Goal: Check status: Check status

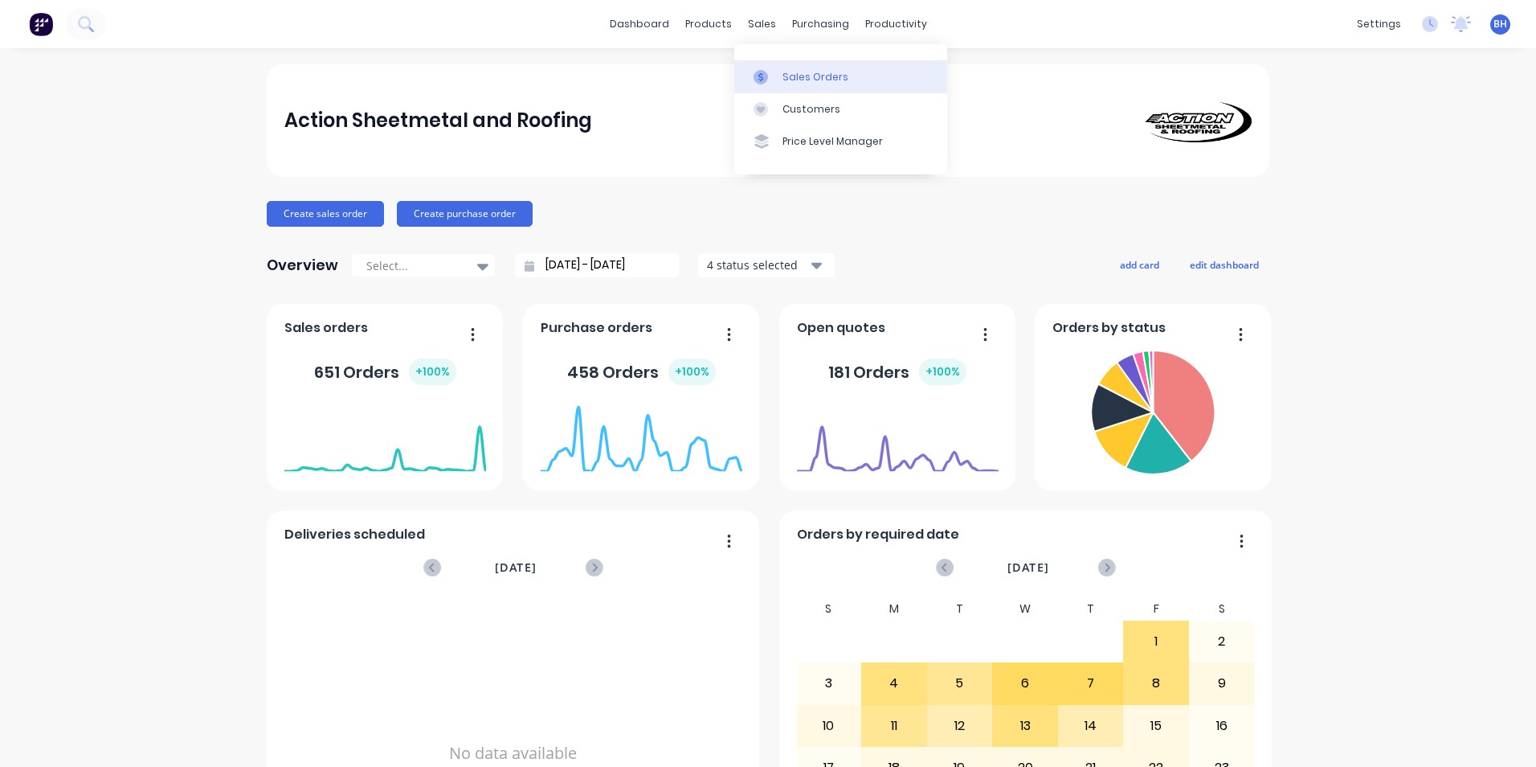
click at [787, 71] on div "Sales Orders" at bounding box center [816, 77] width 66 height 14
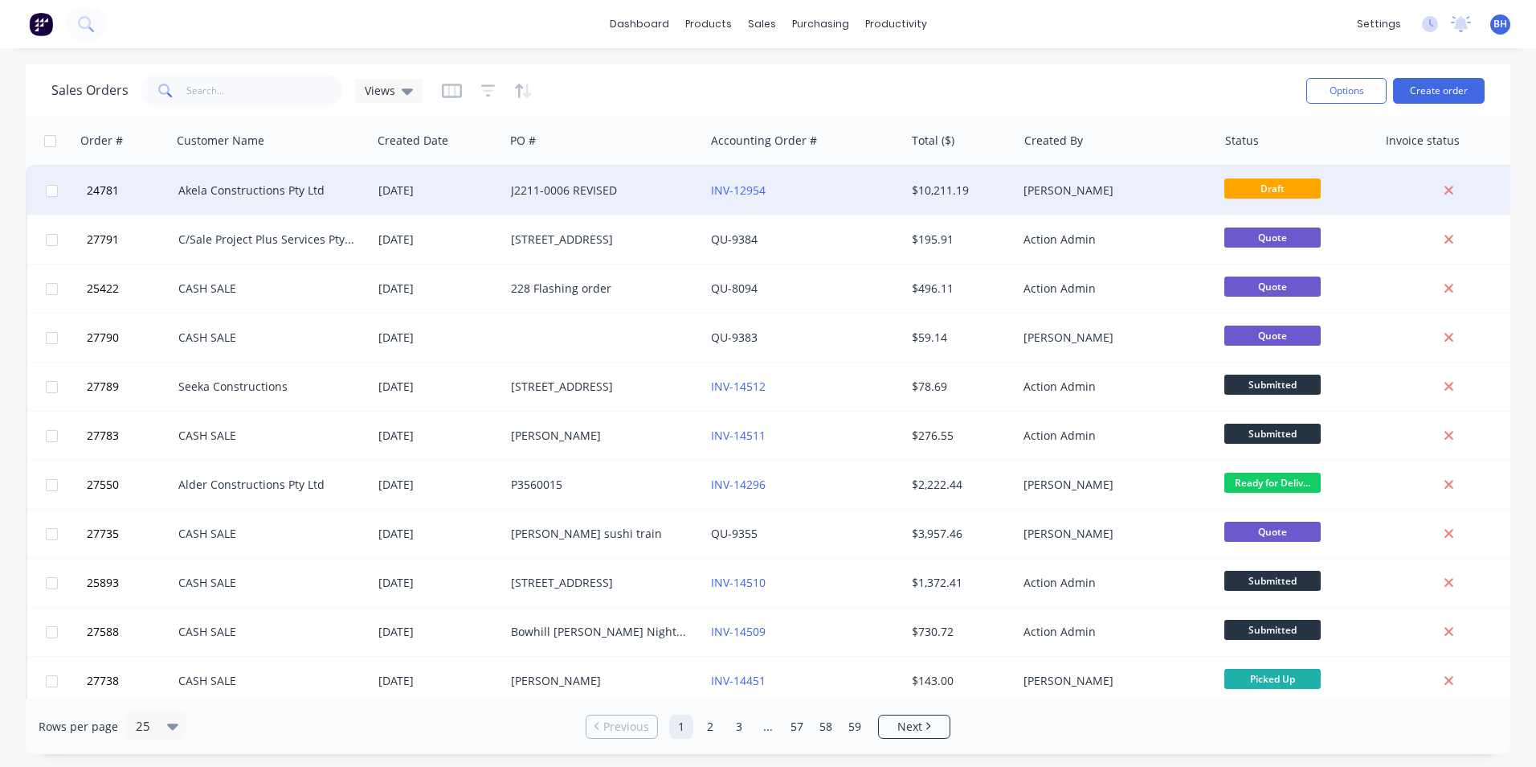
click at [777, 194] on div "INV-12954" at bounding box center [800, 190] width 178 height 16
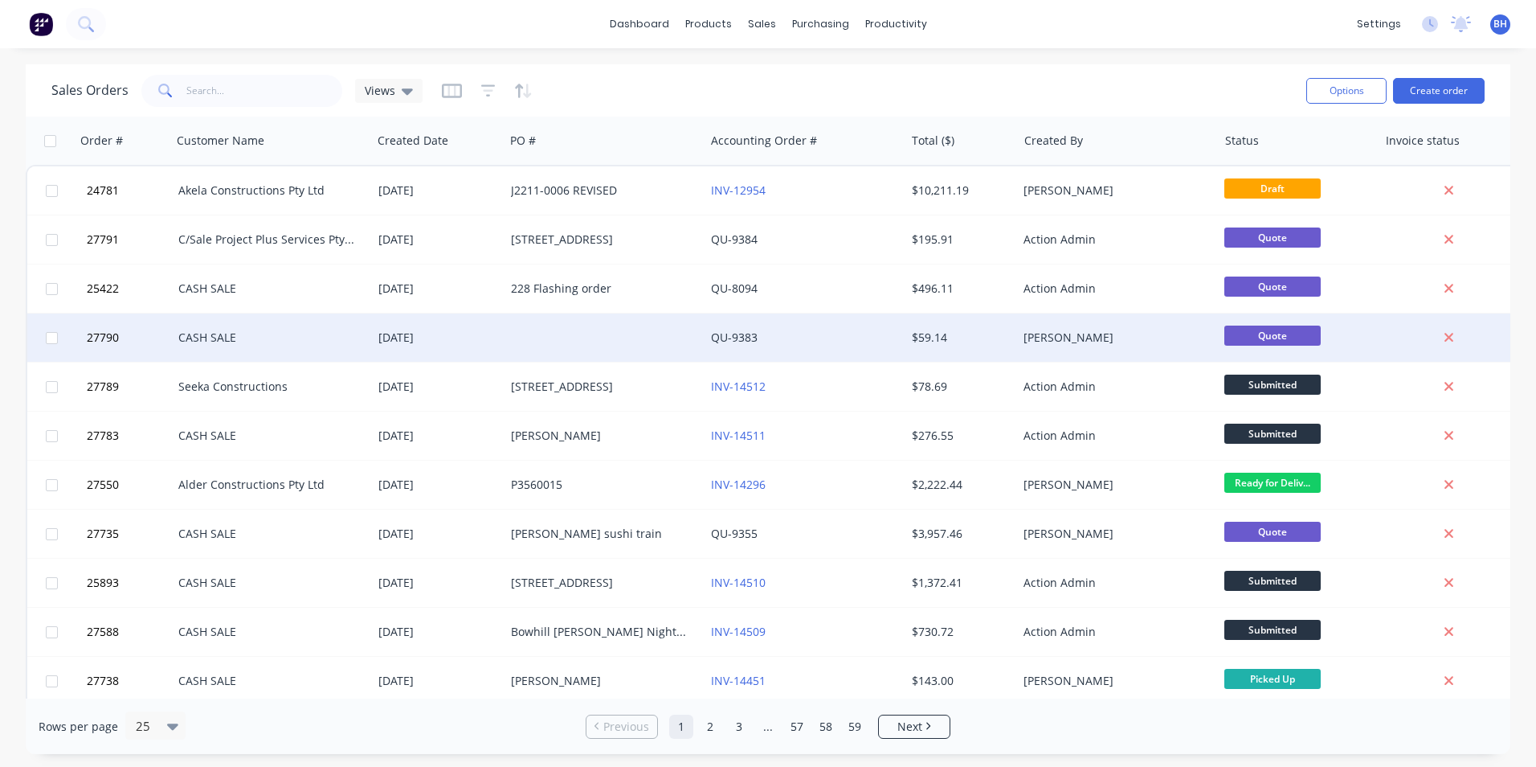
click at [564, 341] on div at bounding box center [605, 337] width 200 height 48
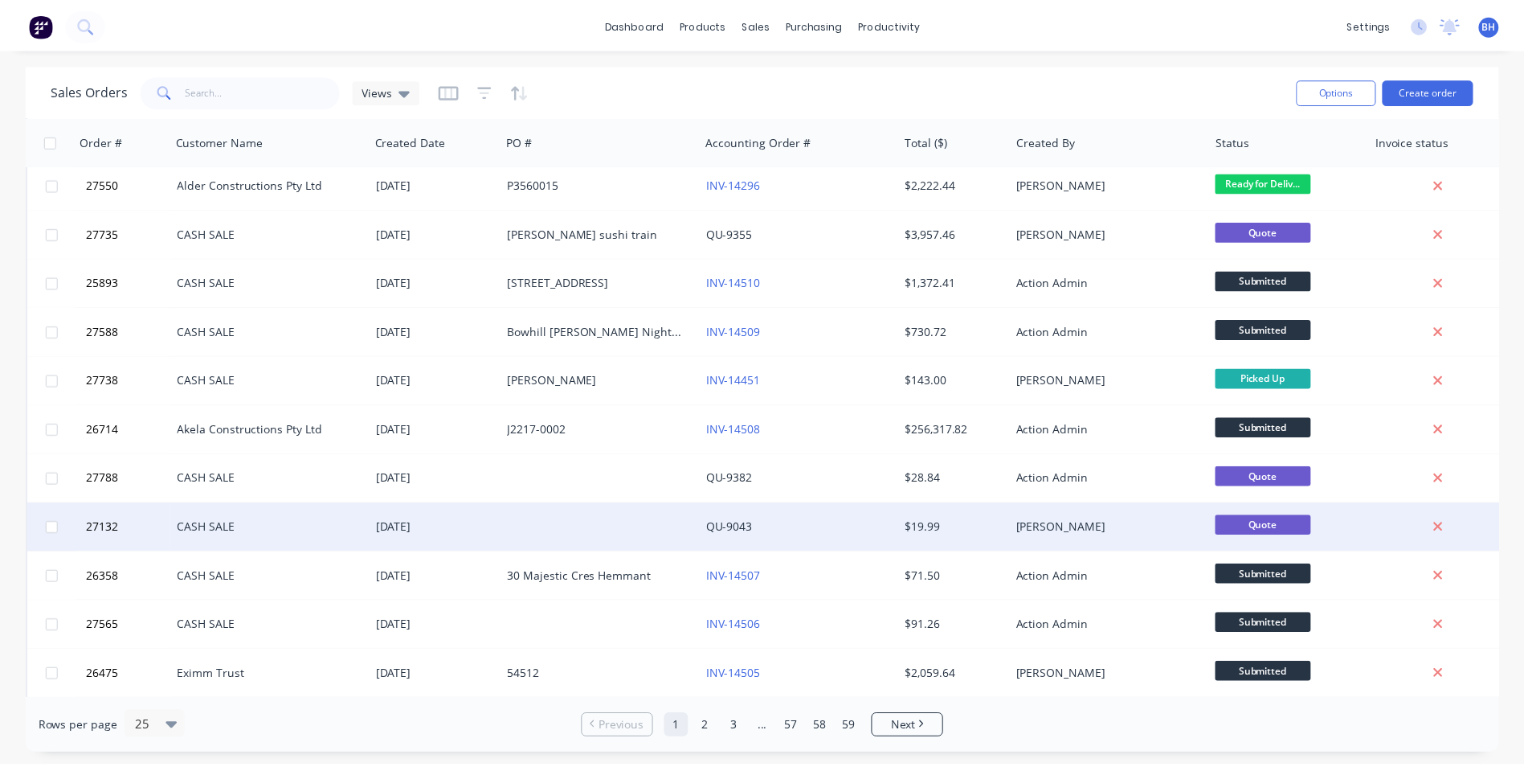
scroll to position [321, 0]
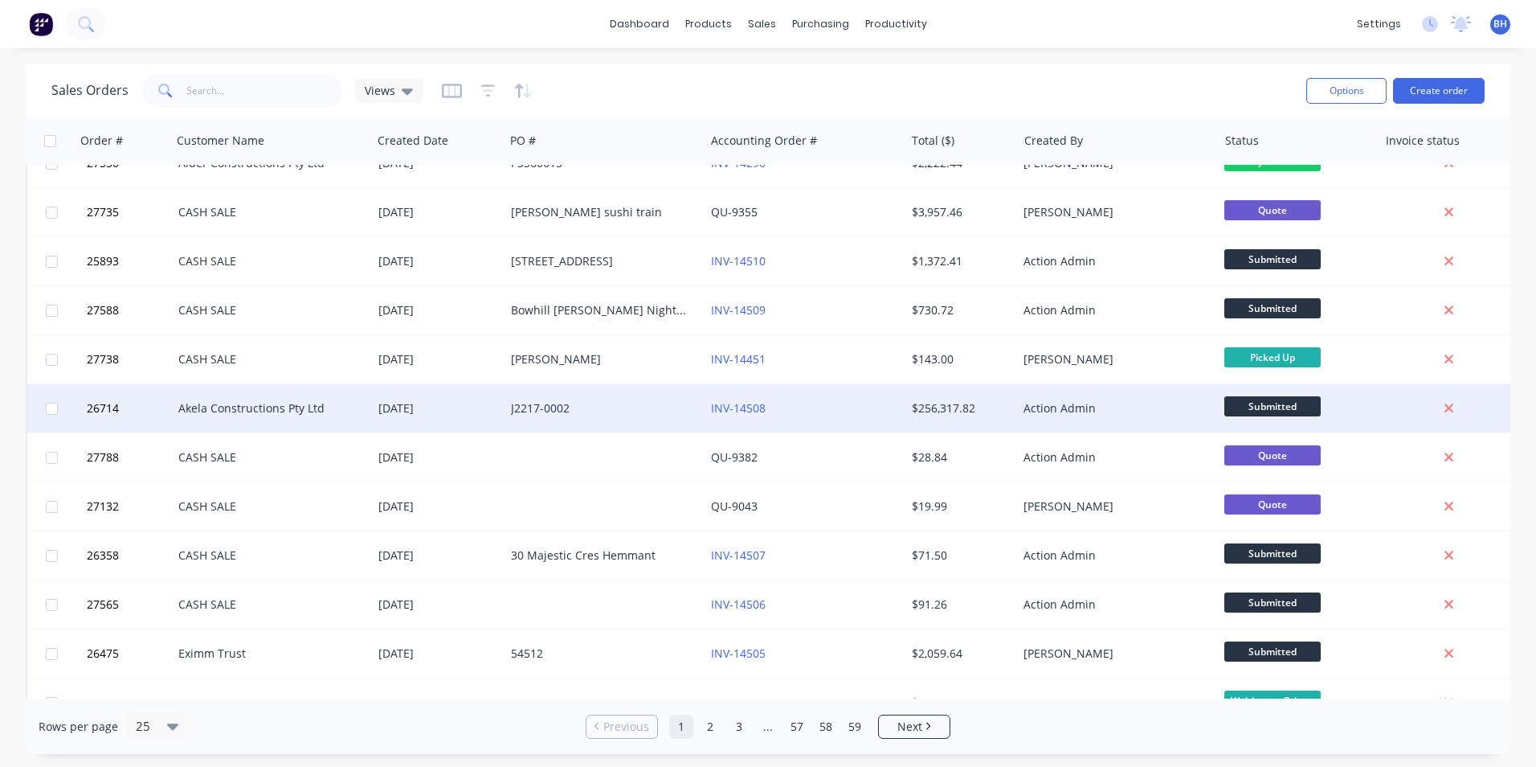
click at [827, 411] on div "INV-14508" at bounding box center [800, 408] width 178 height 16
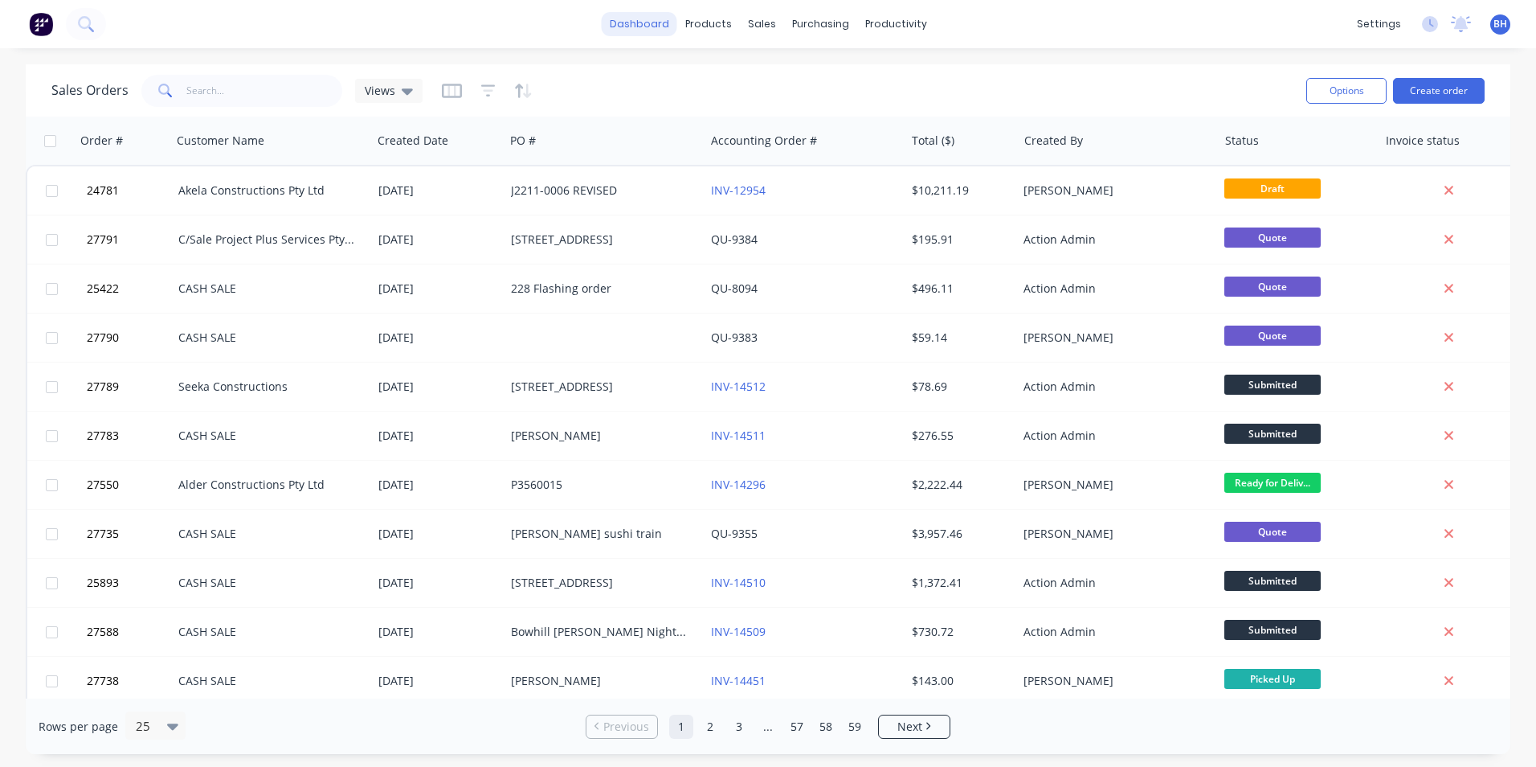
click at [656, 33] on link "dashboard" at bounding box center [640, 24] width 76 height 24
